Goal: Task Accomplishment & Management: Complete application form

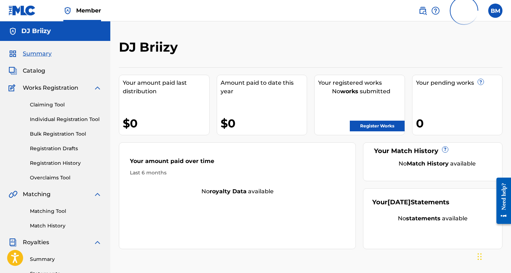
click at [30, 8] on img at bounding box center [22, 10] width 27 height 10
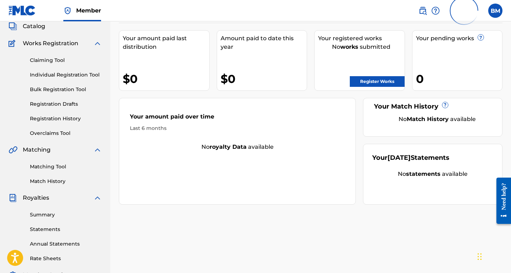
scroll to position [45, 0]
click at [376, 79] on link "Register Works" at bounding box center [377, 81] width 55 height 11
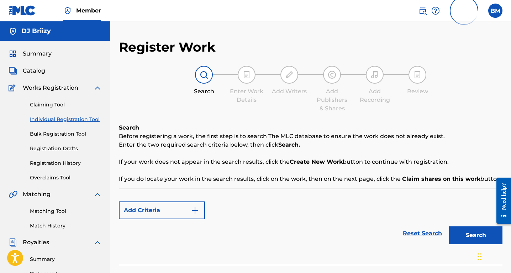
click at [44, 60] on div "Summary Catalog Works Registration Claiming Tool Individual Registration Tool B…" at bounding box center [55, 224] width 110 height 366
click at [44, 55] on span "Summary" at bounding box center [37, 53] width 29 height 9
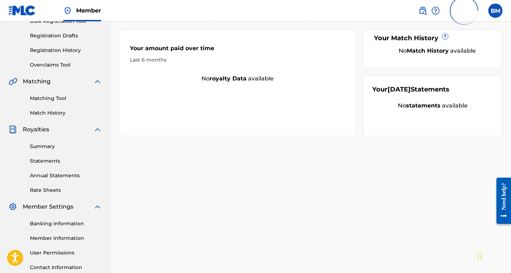
scroll to position [43, 0]
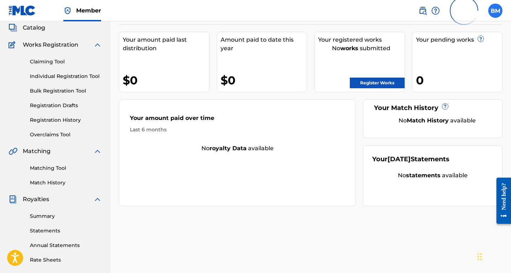
click at [498, 9] on label at bounding box center [495, 11] width 14 height 14
click at [496, 11] on input "BM [PERSON_NAME] [EMAIL_ADDRESS][DOMAIN_NAME] Profile Log out" at bounding box center [496, 11] width 0 height 0
